Goal: Information Seeking & Learning: Check status

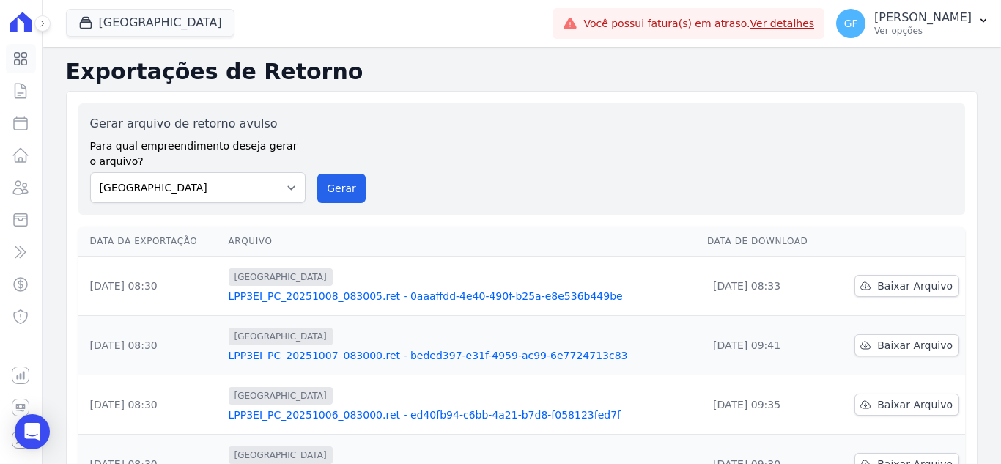
click at [28, 54] on icon at bounding box center [21, 59] width 18 height 18
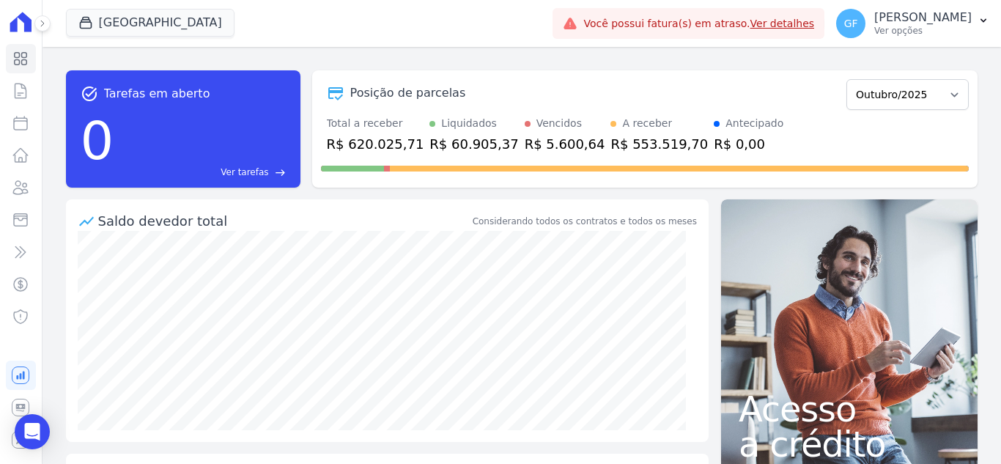
click at [42, 21] on icon at bounding box center [42, 23] width 9 height 9
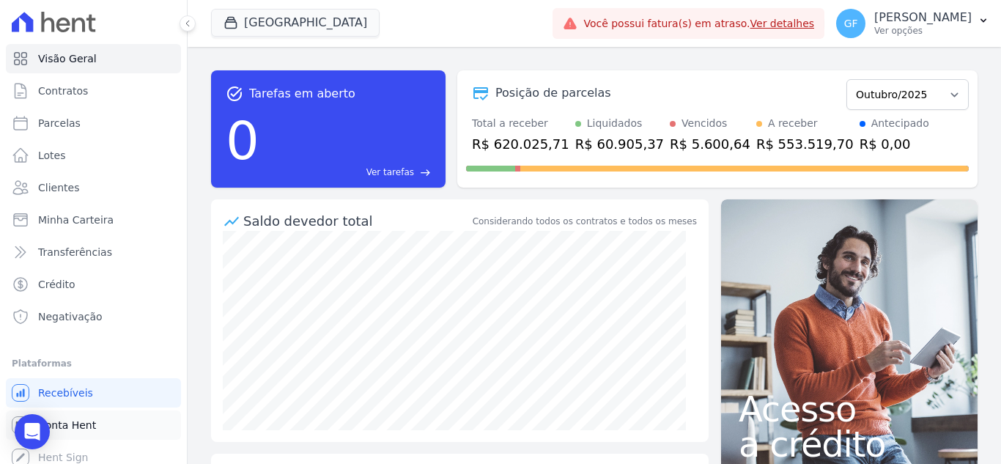
click at [74, 427] on span "Conta Hent" at bounding box center [67, 425] width 58 height 15
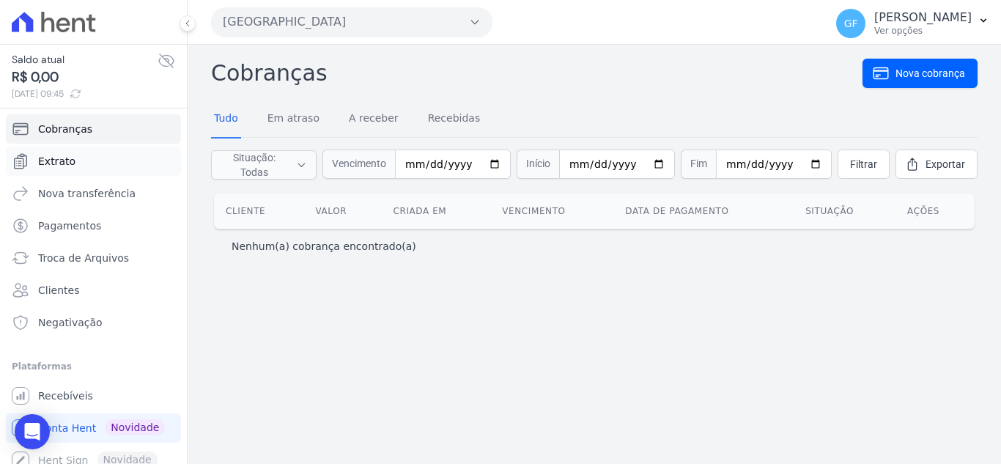
click at [65, 164] on span "Extrato" at bounding box center [56, 161] width 37 height 15
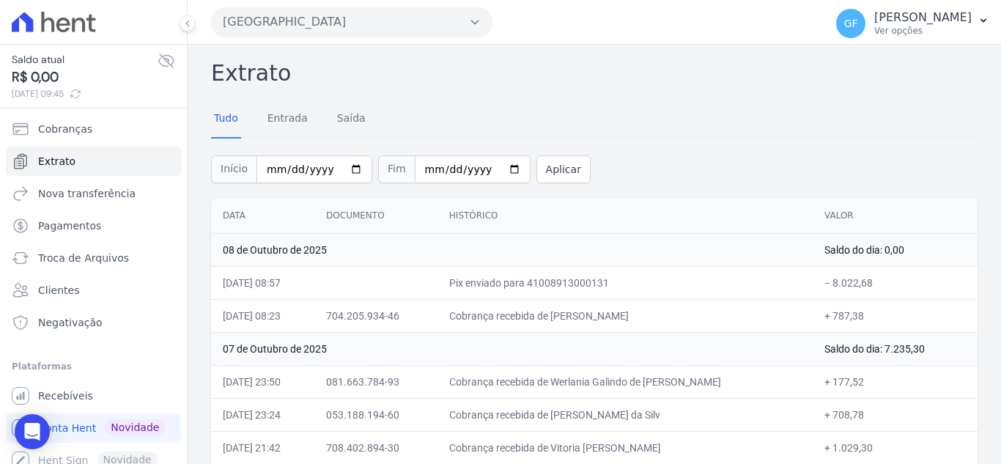
drag, startPoint x: 253, startPoint y: 277, endPoint x: 898, endPoint y: 274, distance: 644.6
click at [898, 274] on tr "[DATE] 08:57 Pix enviado para 41008913000131 − 8.022,68" at bounding box center [594, 282] width 766 height 33
